Goal: Task Accomplishment & Management: Manage account settings

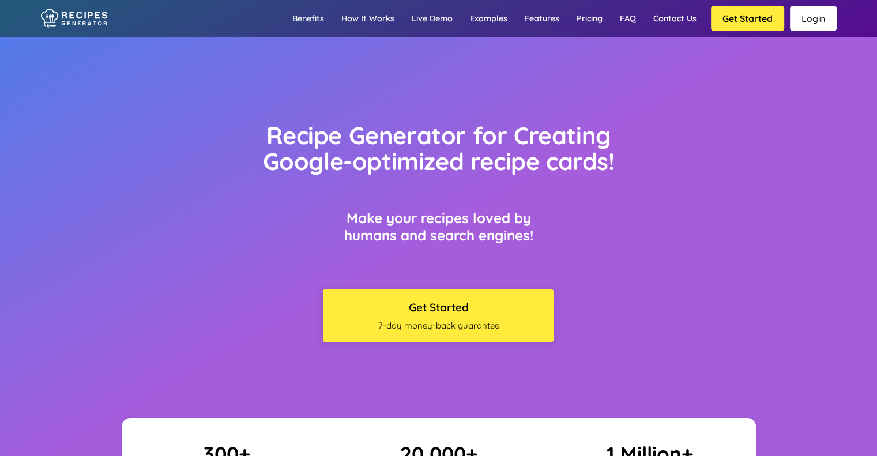
click at [803, 11] on link "Login" at bounding box center [813, 18] width 47 height 25
click at [802, 20] on link "Login" at bounding box center [813, 18] width 47 height 25
click at [809, 24] on link "Login" at bounding box center [813, 18] width 47 height 25
